Goal: Task Accomplishment & Management: Manage account settings

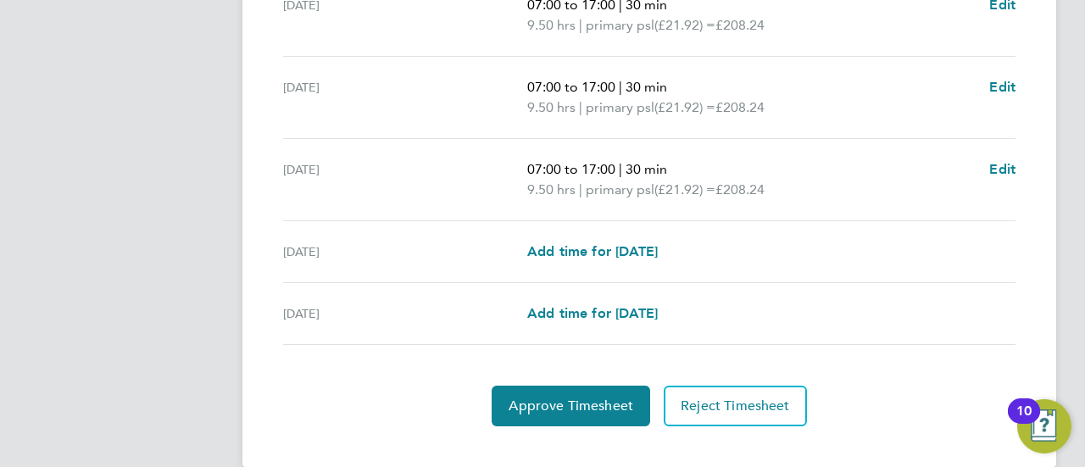
scroll to position [755, 0]
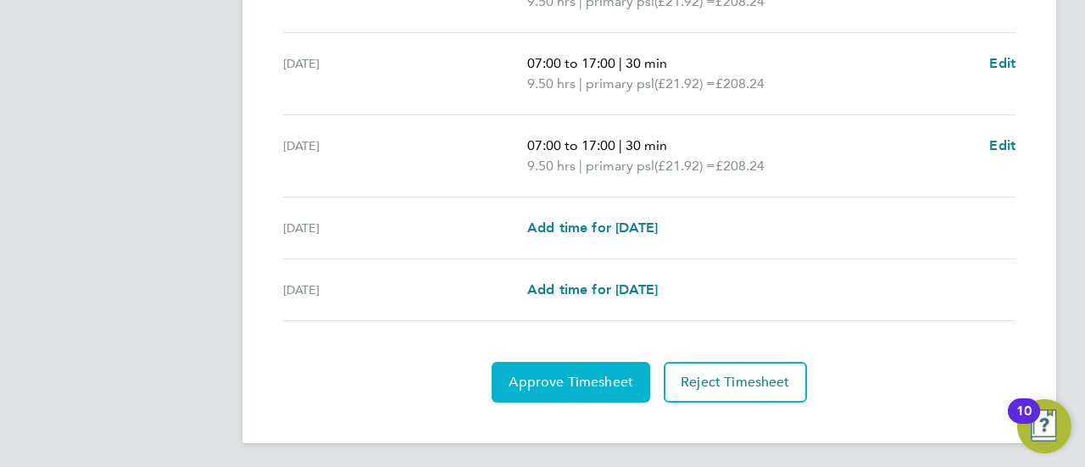
click at [585, 374] on span "Approve Timesheet" at bounding box center [571, 382] width 125 height 17
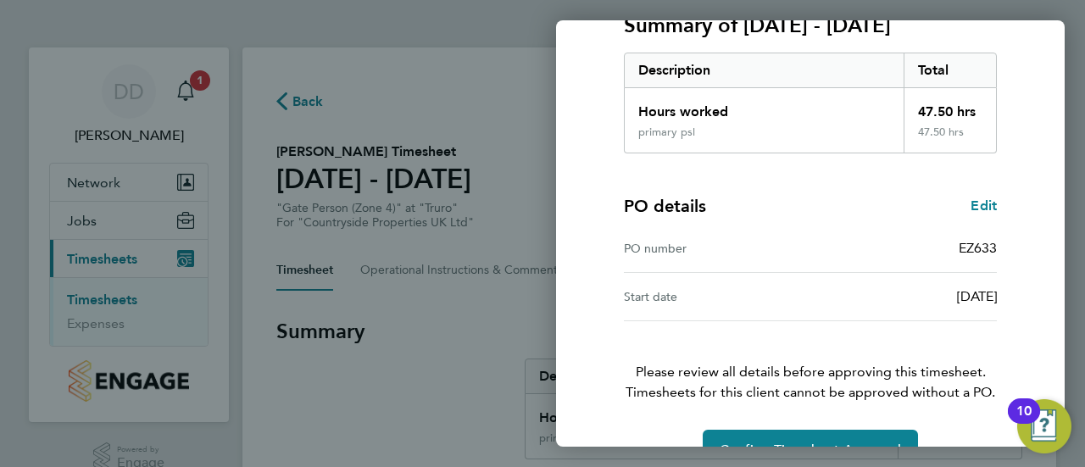
scroll to position [295, 0]
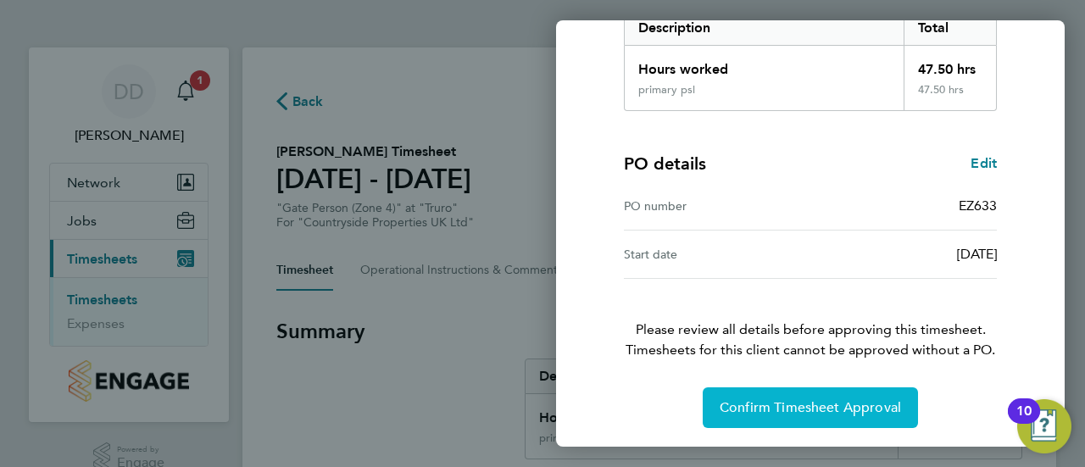
click at [836, 398] on button "Confirm Timesheet Approval" at bounding box center [810, 407] width 215 height 41
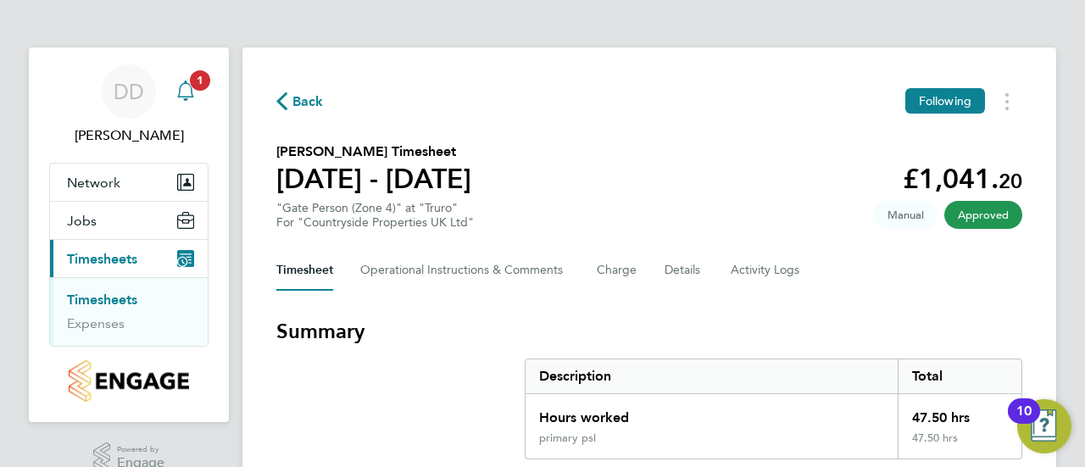
click at [195, 81] on span "1" at bounding box center [200, 80] width 20 height 20
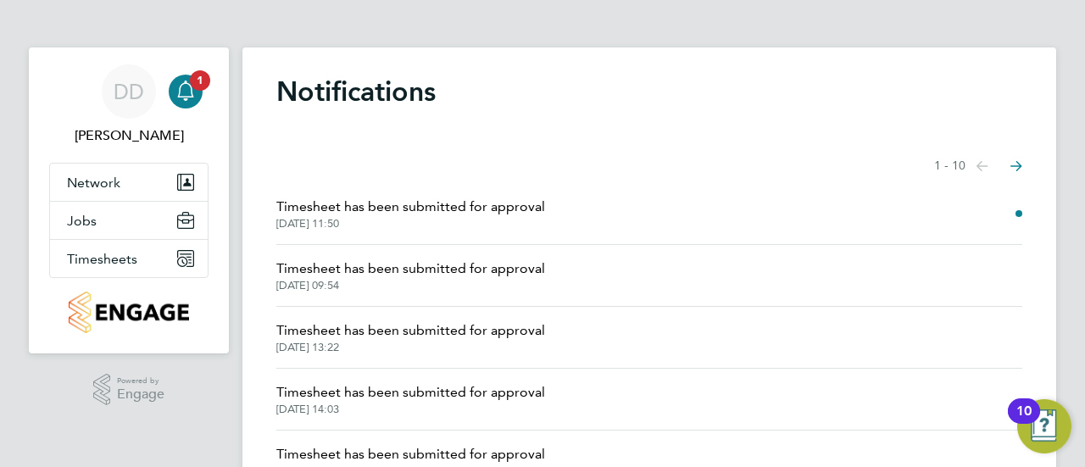
click at [393, 216] on span "Timesheet has been submitted for approval" at bounding box center [410, 207] width 269 height 20
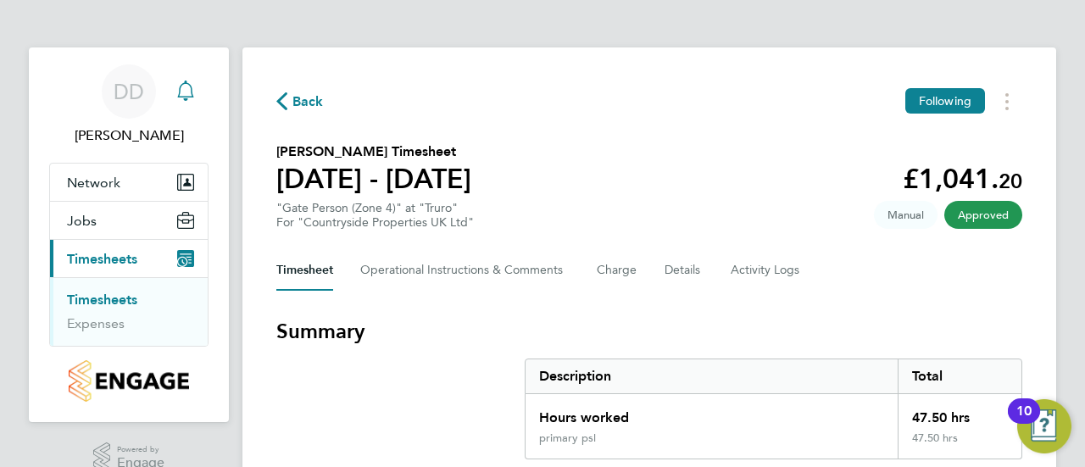
click at [197, 94] on div "Main navigation" at bounding box center [186, 92] width 34 height 34
